Goal: Navigation & Orientation: Find specific page/section

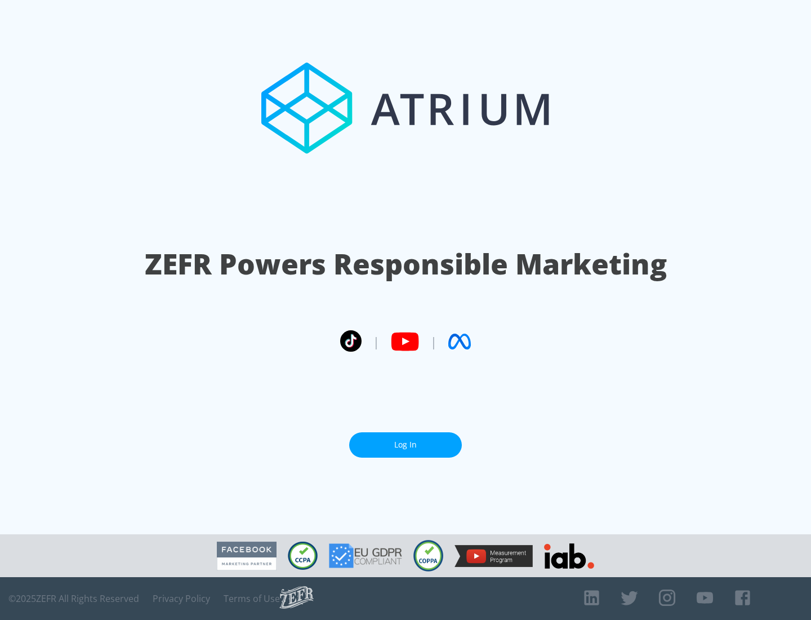
click at [406, 440] on link "Log In" at bounding box center [405, 444] width 113 height 25
